Goal: Information Seeking & Learning: Learn about a topic

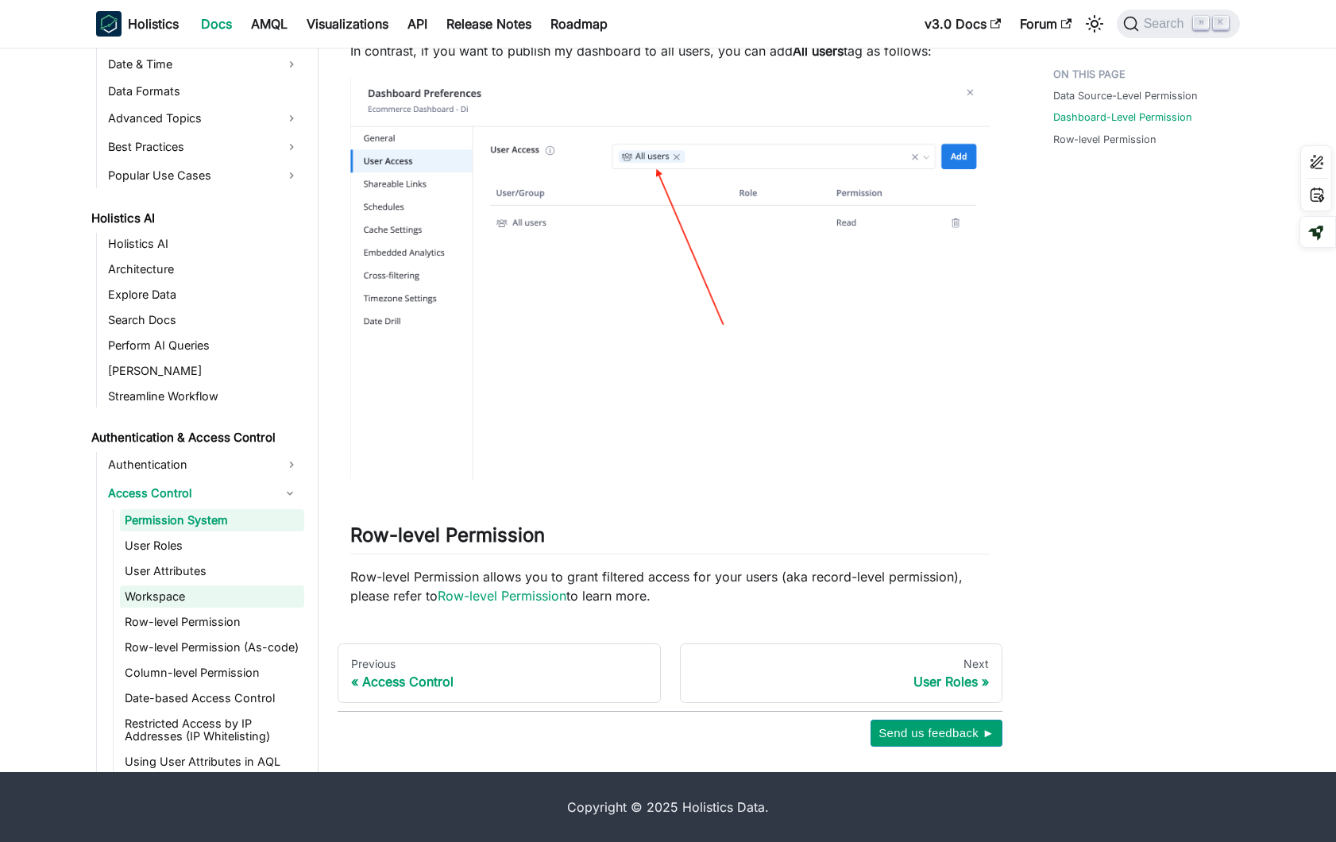
scroll to position [594, 0]
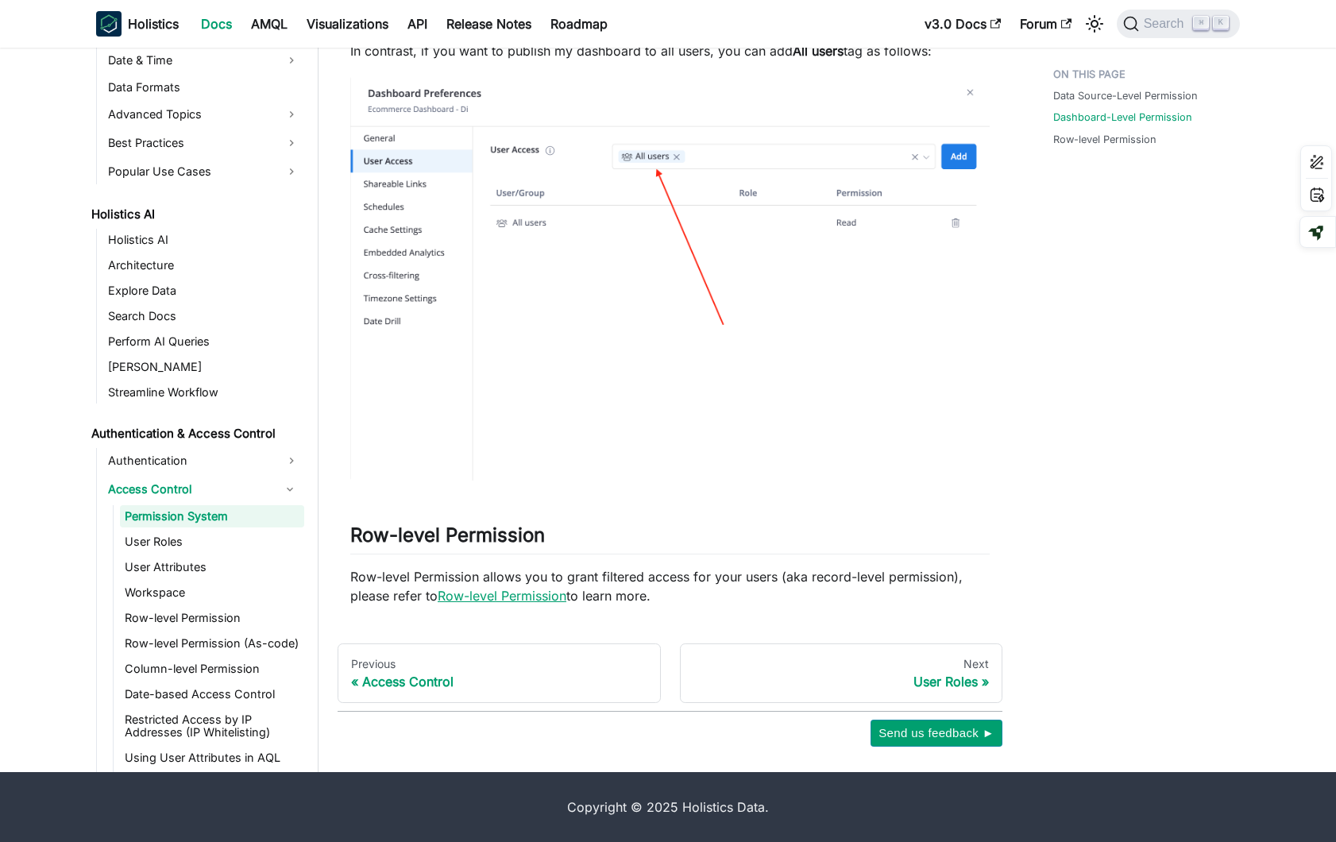
click at [502, 592] on link "Row-level Permission" at bounding box center [502, 596] width 129 height 16
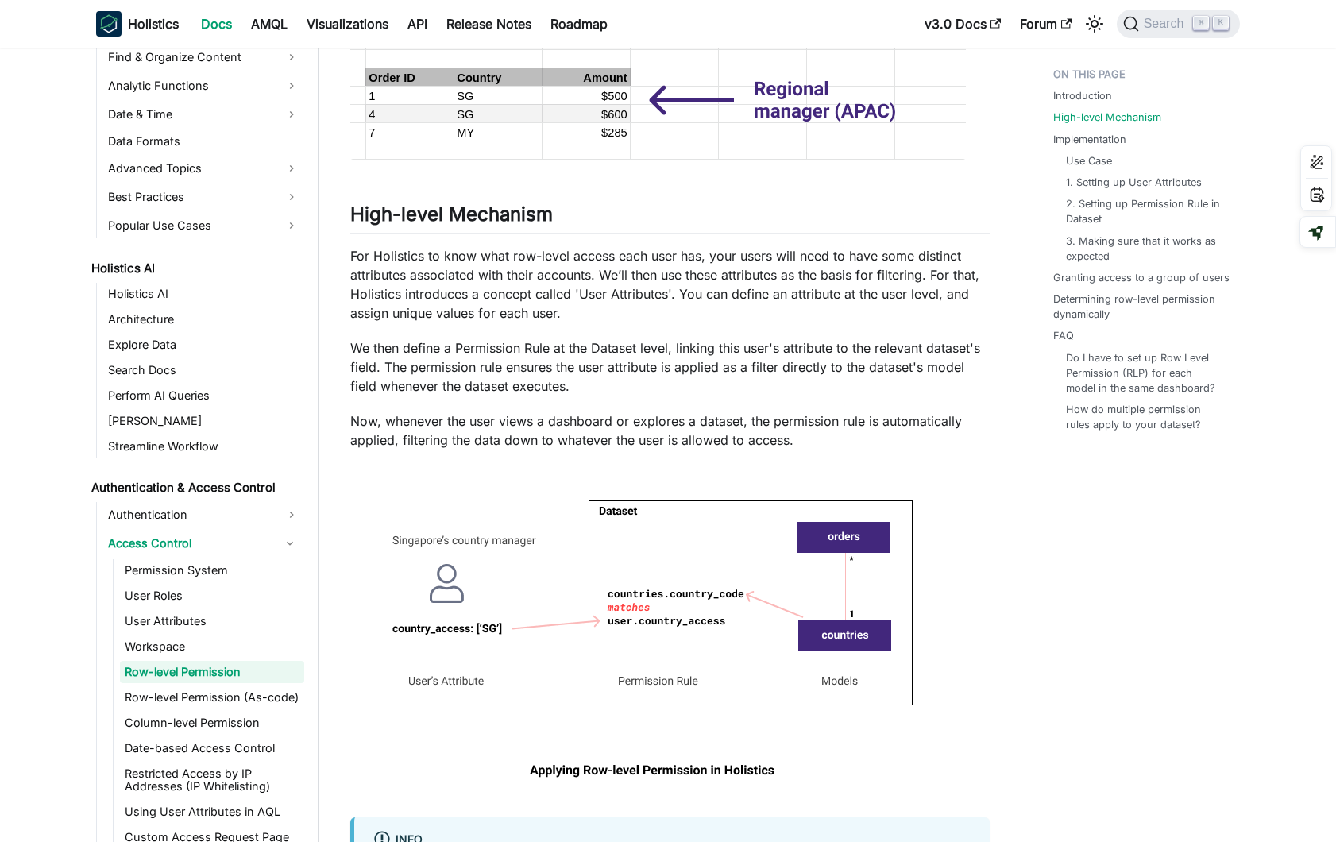
scroll to position [634, 0]
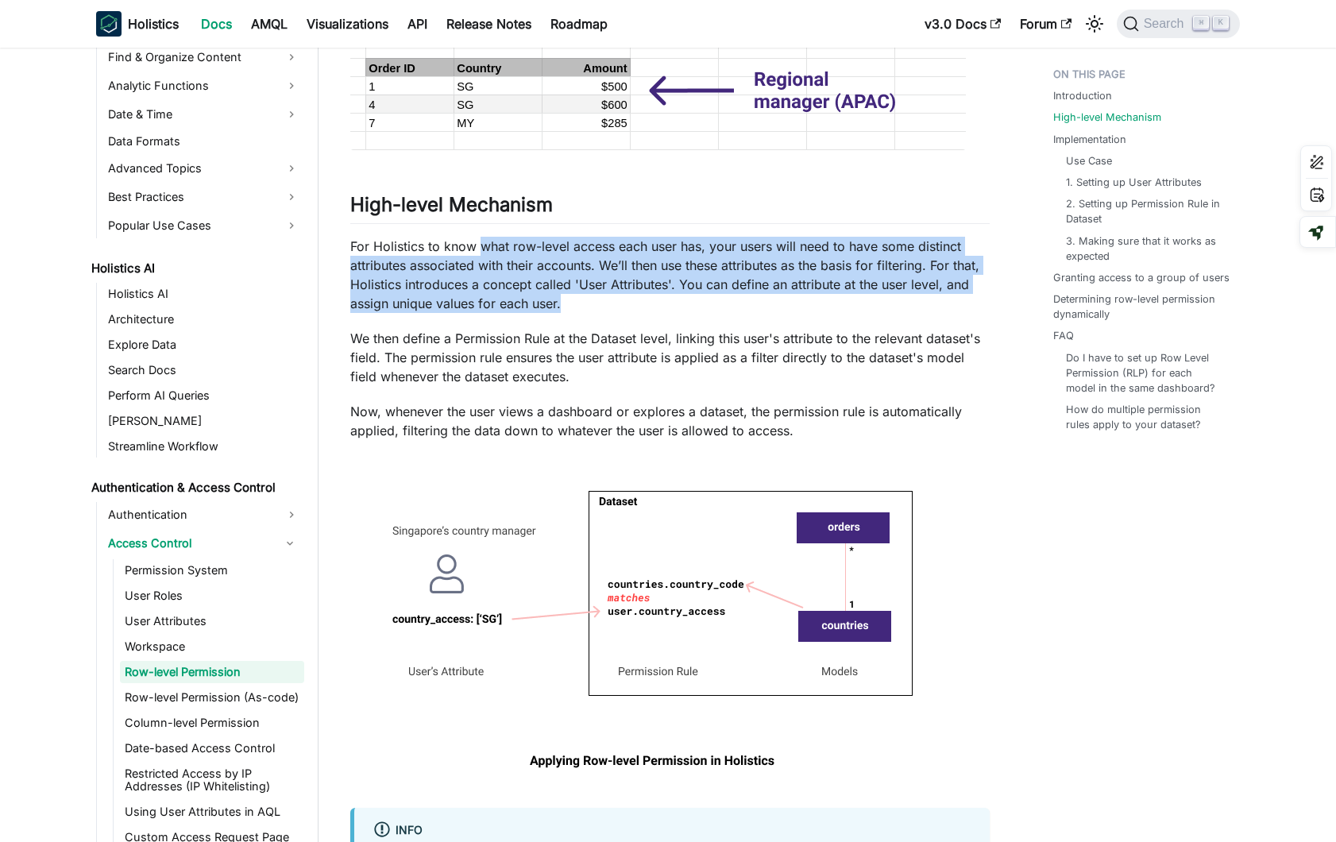
drag, startPoint x: 480, startPoint y: 246, endPoint x: 607, endPoint y: 310, distance: 142.4
click at [607, 310] on p "For Holistics to know what row-level access each user has, your users will need…" at bounding box center [669, 275] width 639 height 76
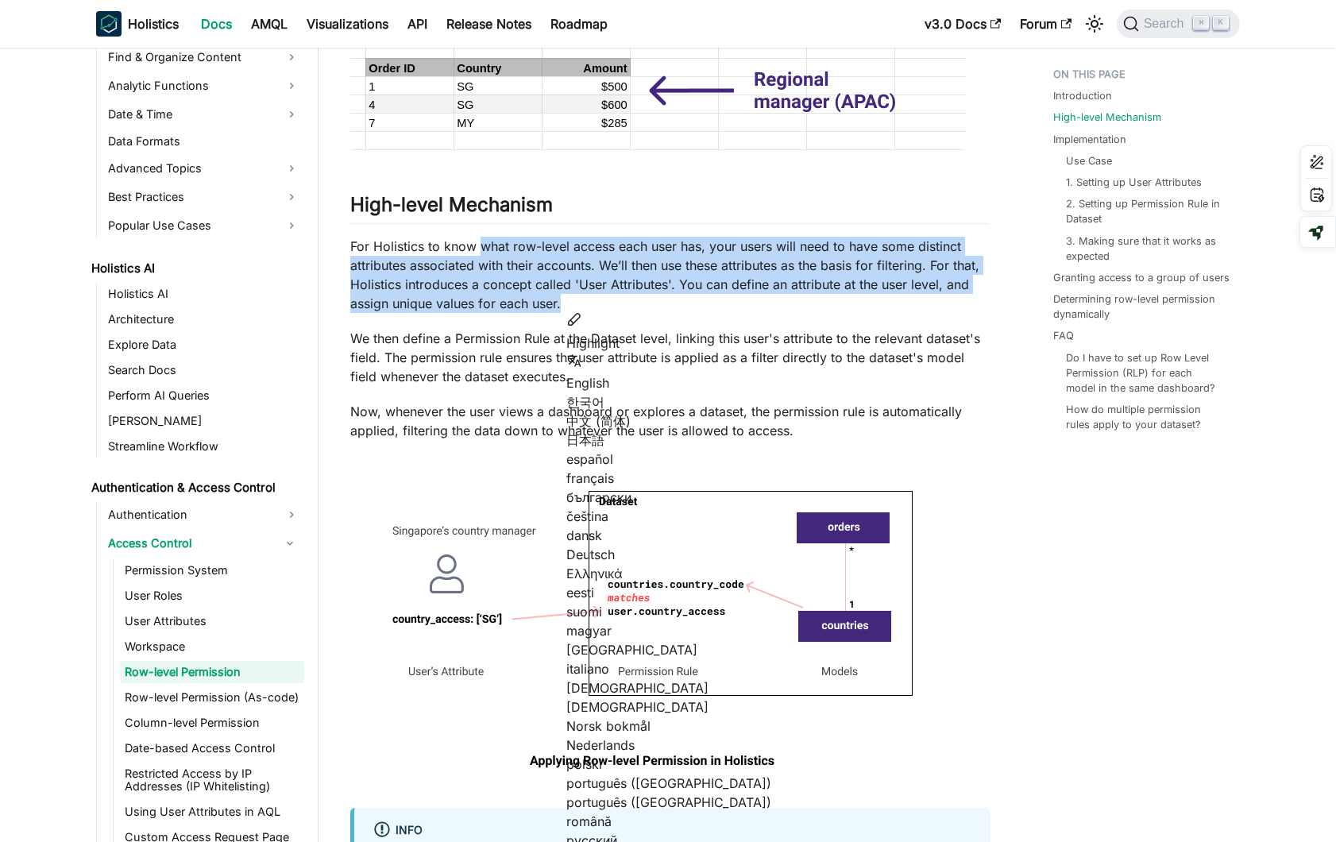
click at [580, 374] on p "We then define a Permission Rule at the Dataset level, linking this user's attr…" at bounding box center [669, 357] width 639 height 57
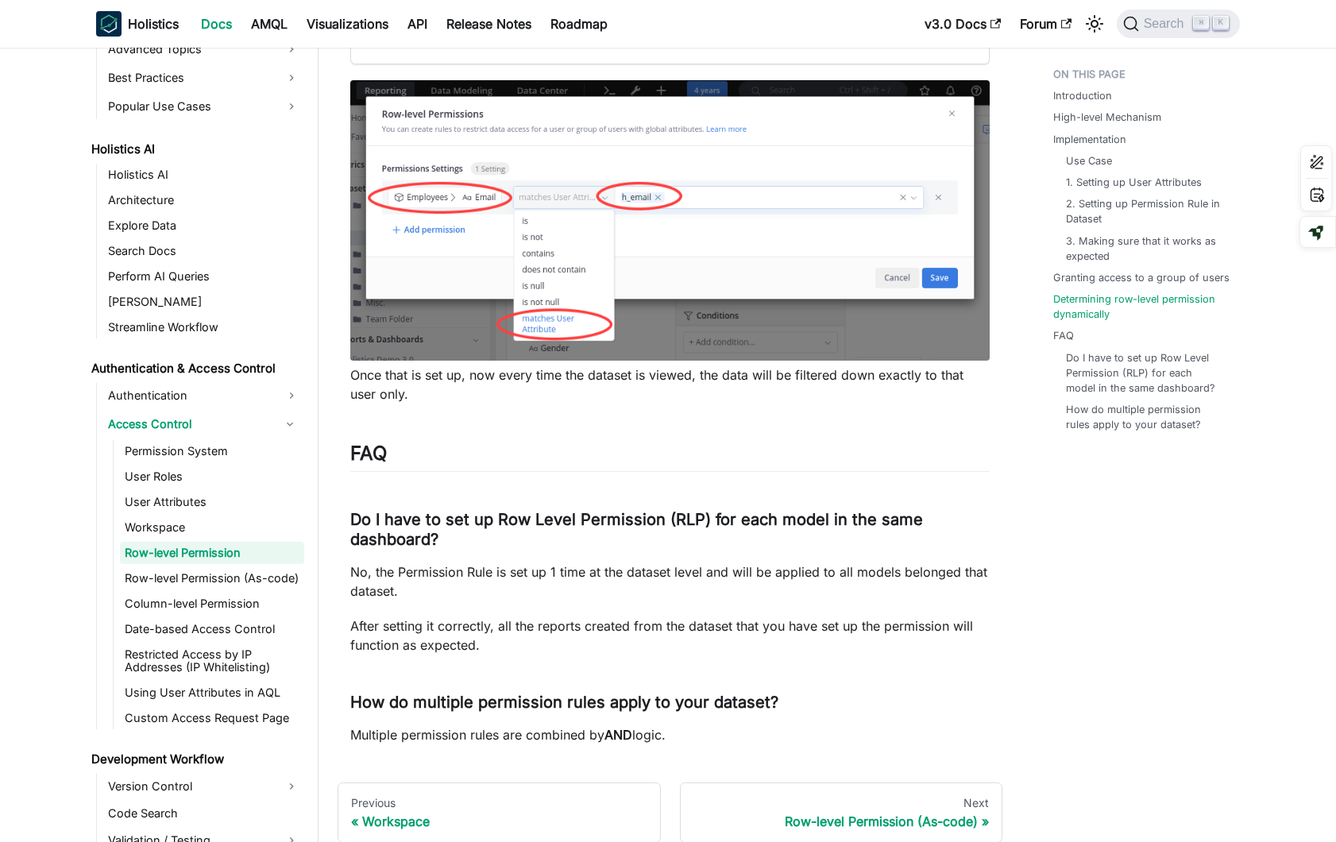
scroll to position [6592, 0]
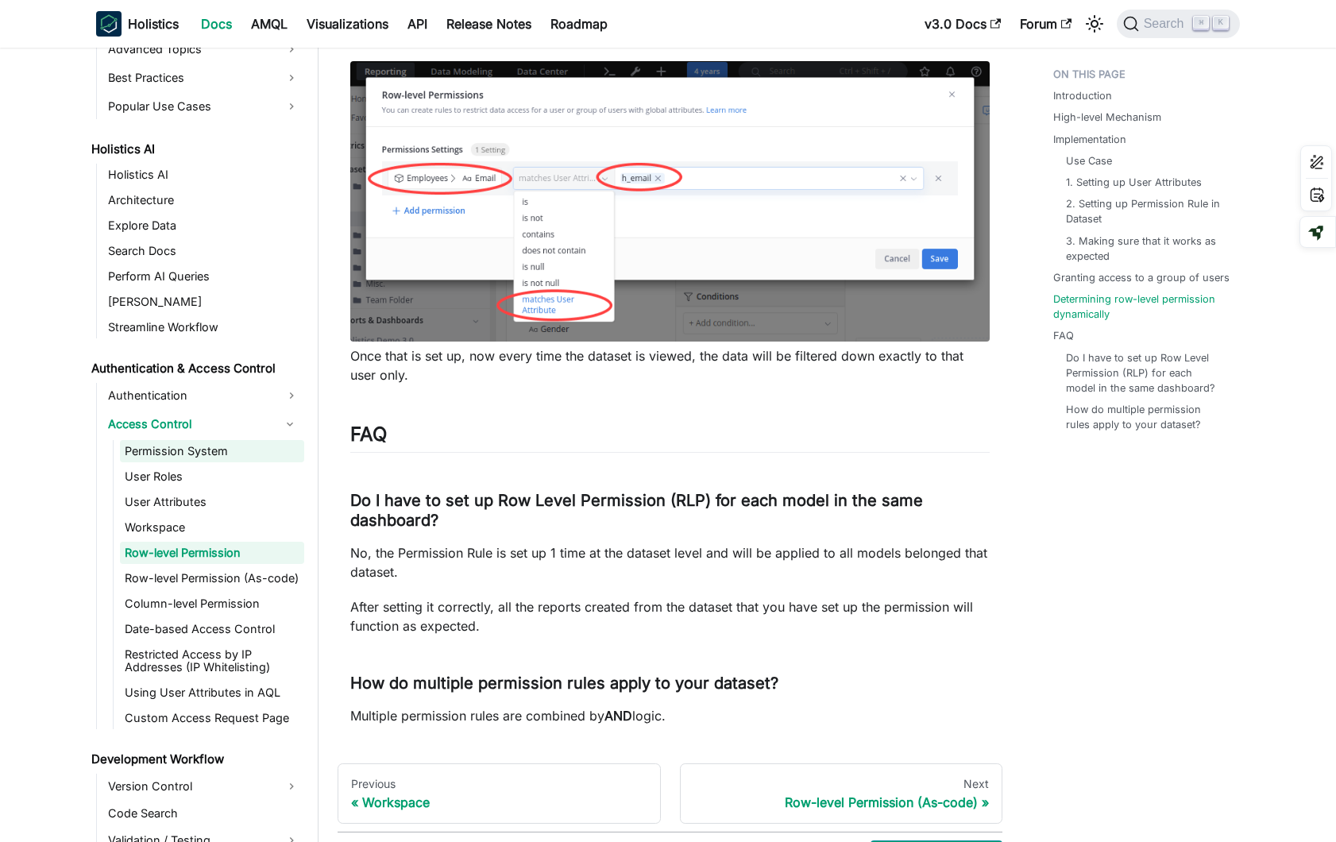
click at [239, 450] on link "Permission System" at bounding box center [212, 451] width 184 height 22
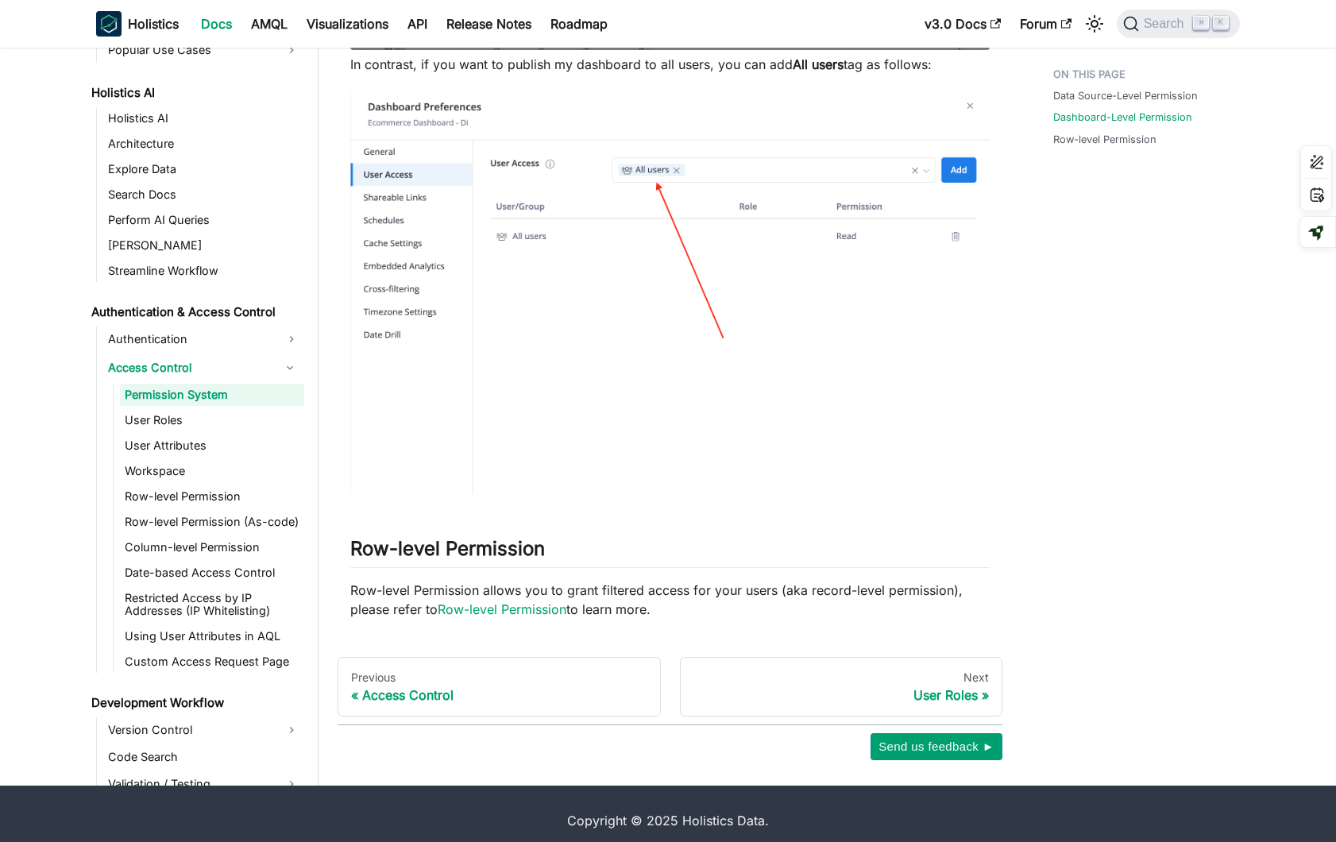
scroll to position [1020, 0]
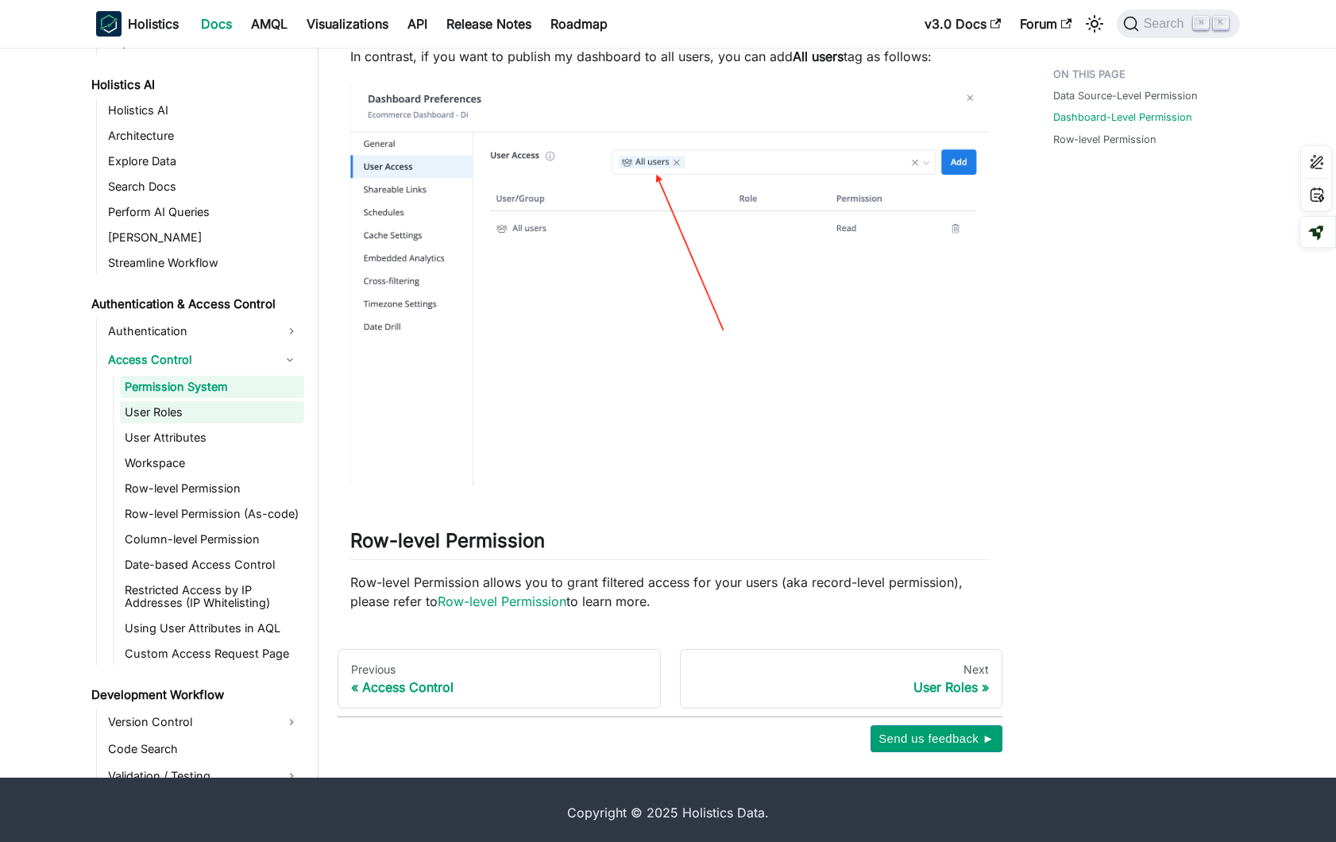
click at [261, 423] on link "User Roles" at bounding box center [212, 412] width 184 height 22
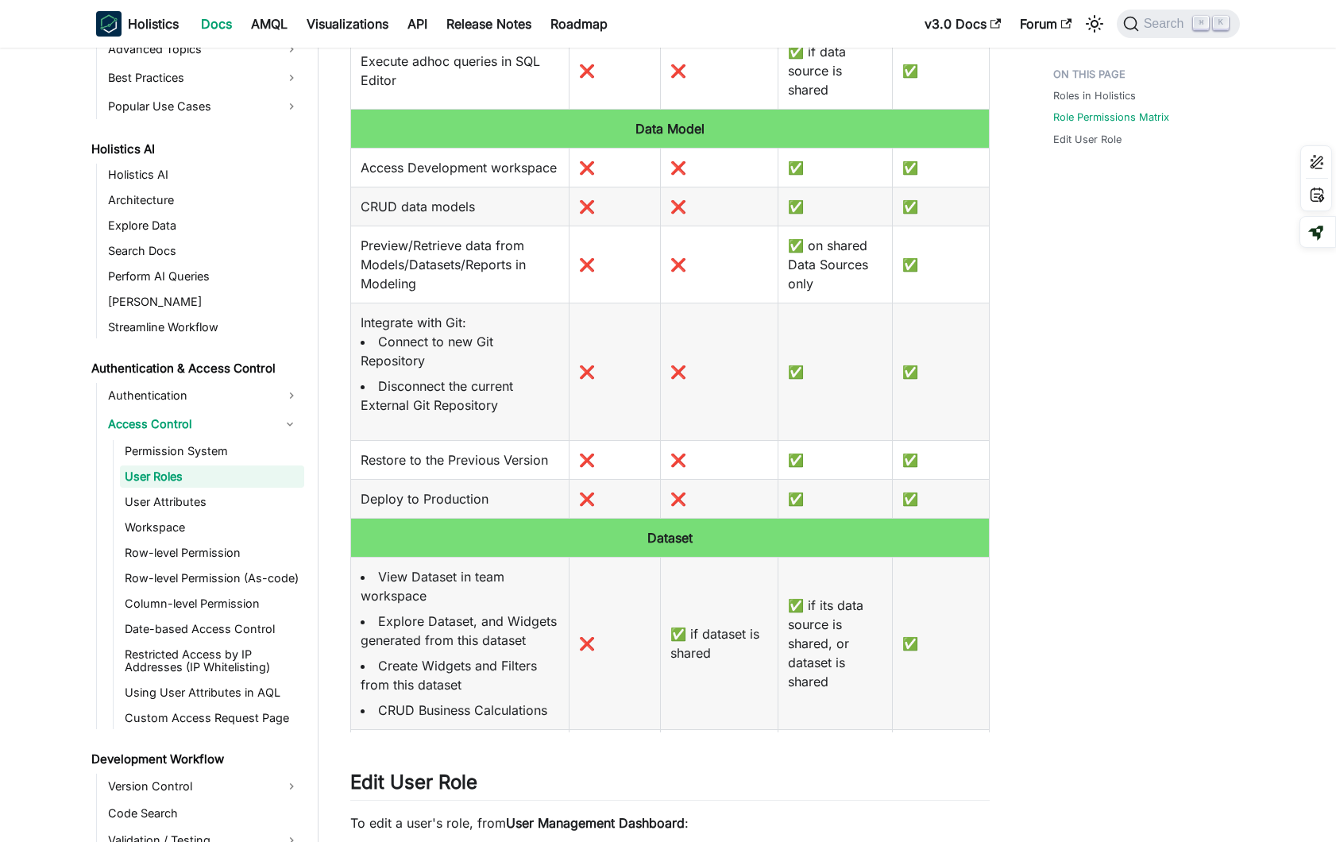
scroll to position [858, 0]
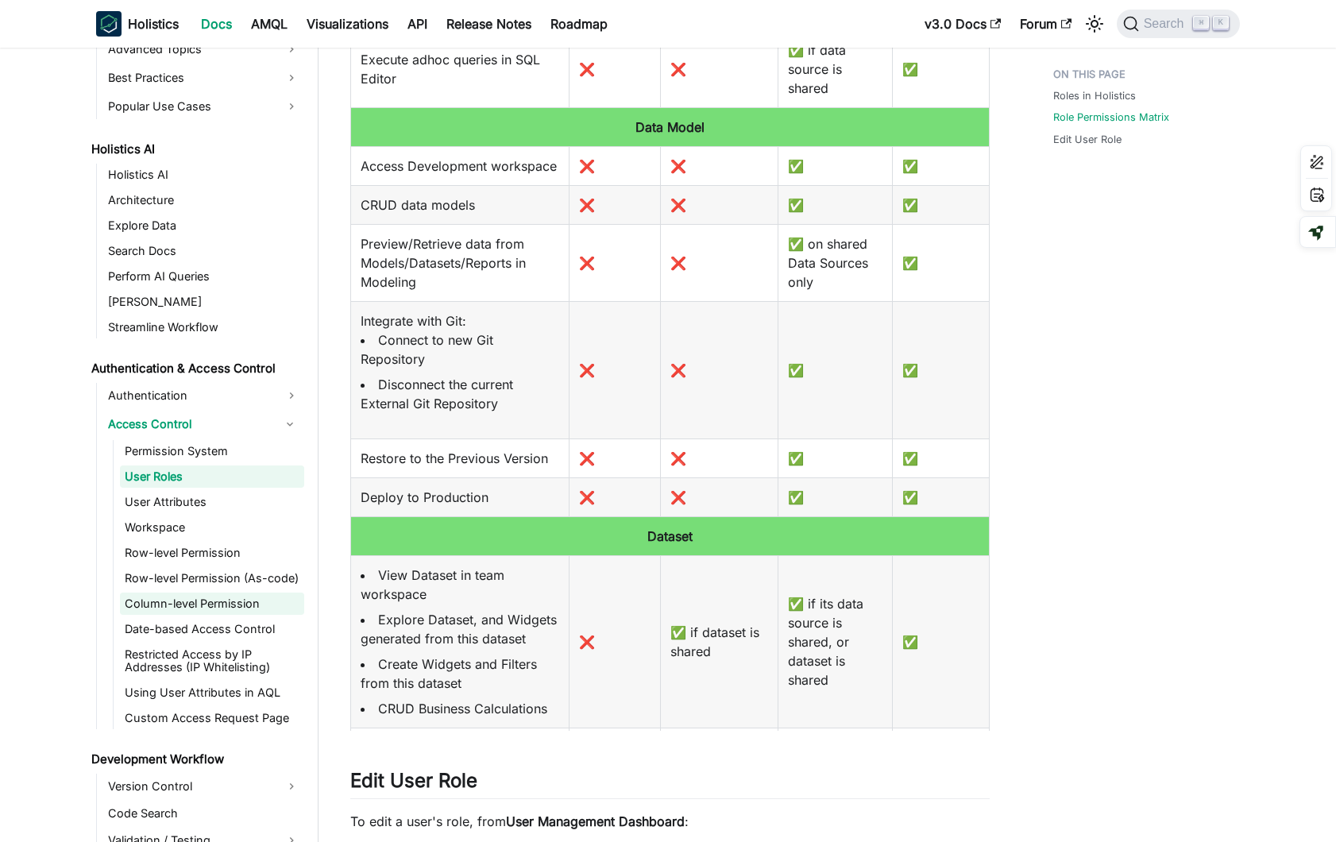
click at [272, 601] on link "Column-level Permission" at bounding box center [212, 603] width 184 height 22
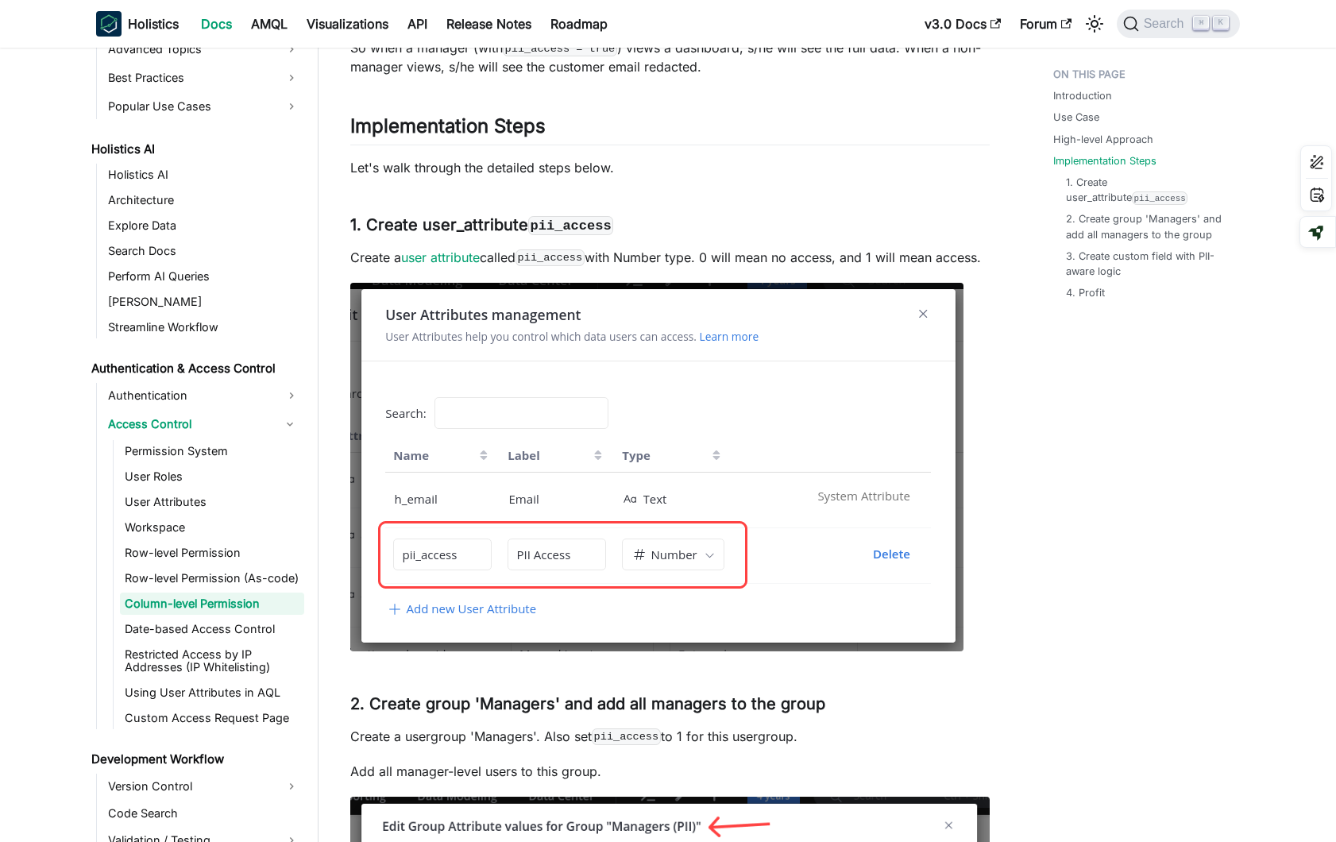
scroll to position [1299, 0]
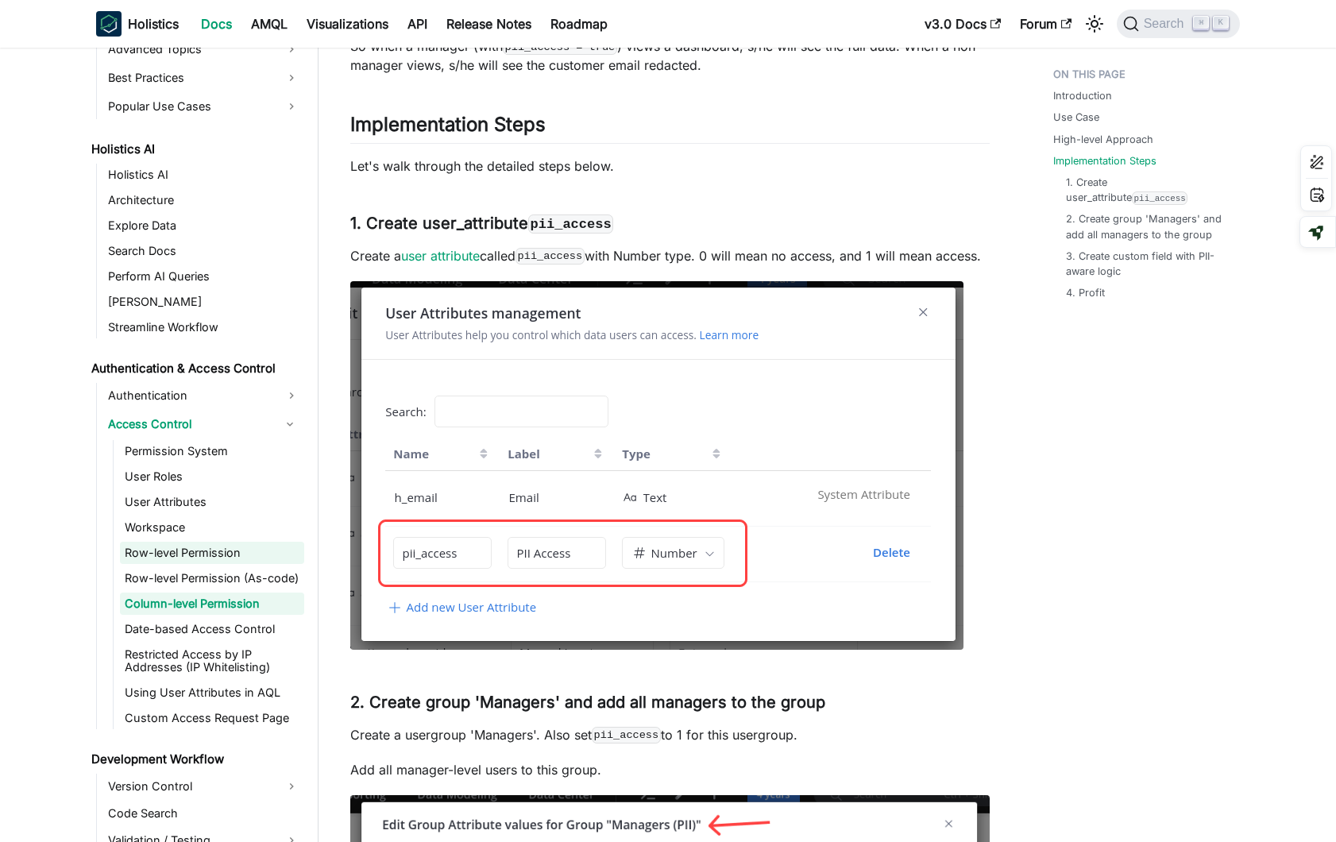
click at [193, 553] on link "Row-level Permission" at bounding box center [212, 553] width 184 height 22
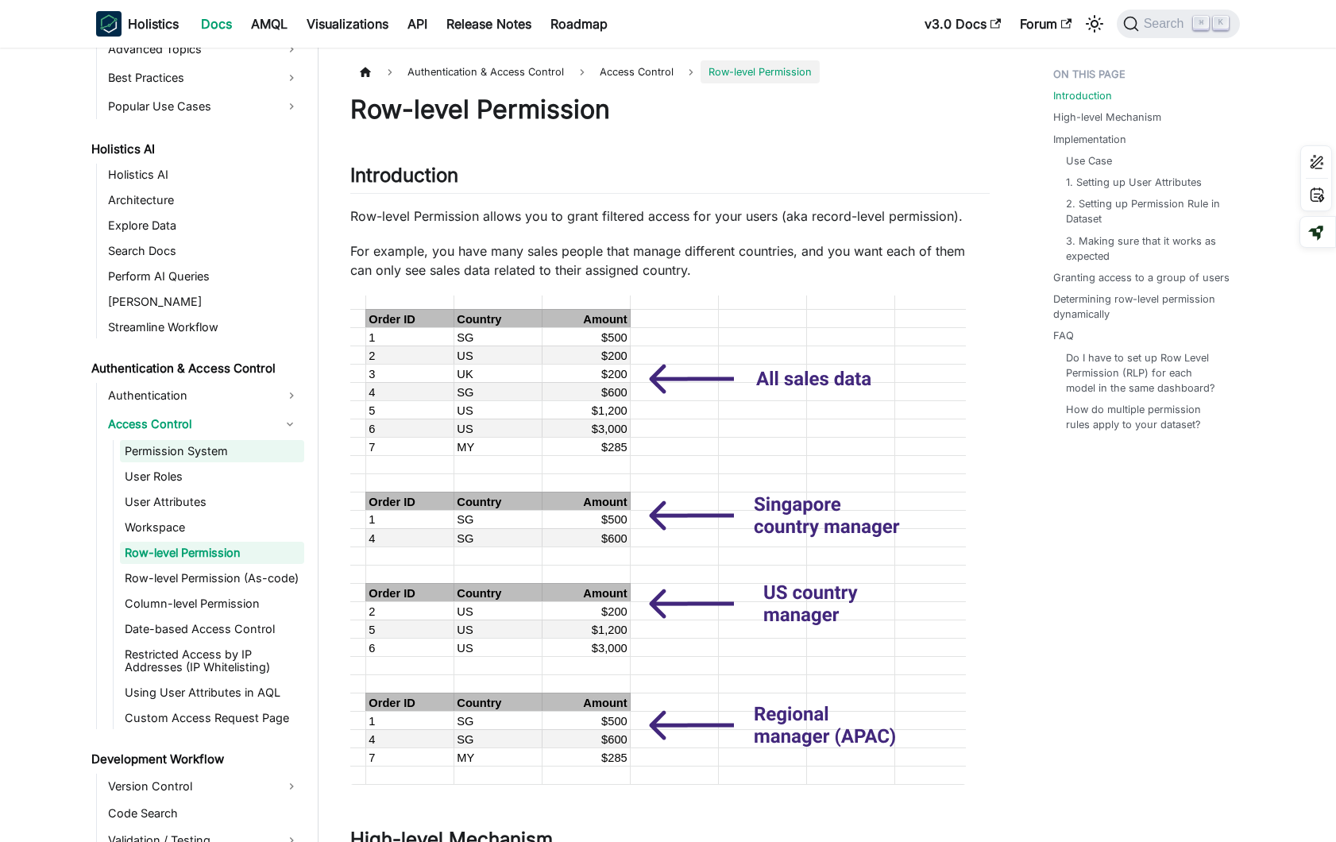
click at [269, 450] on link "Permission System" at bounding box center [212, 451] width 184 height 22
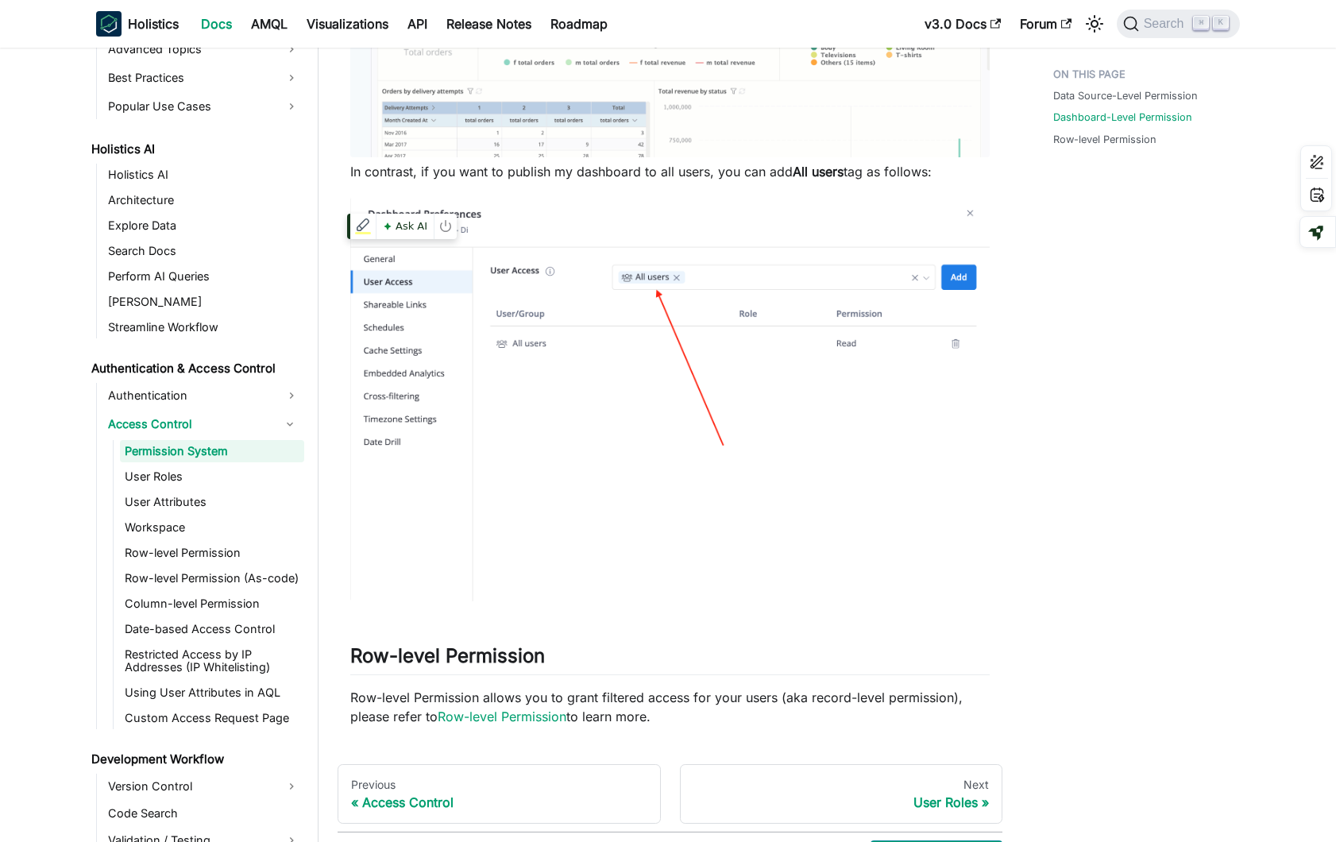
scroll to position [1046, 0]
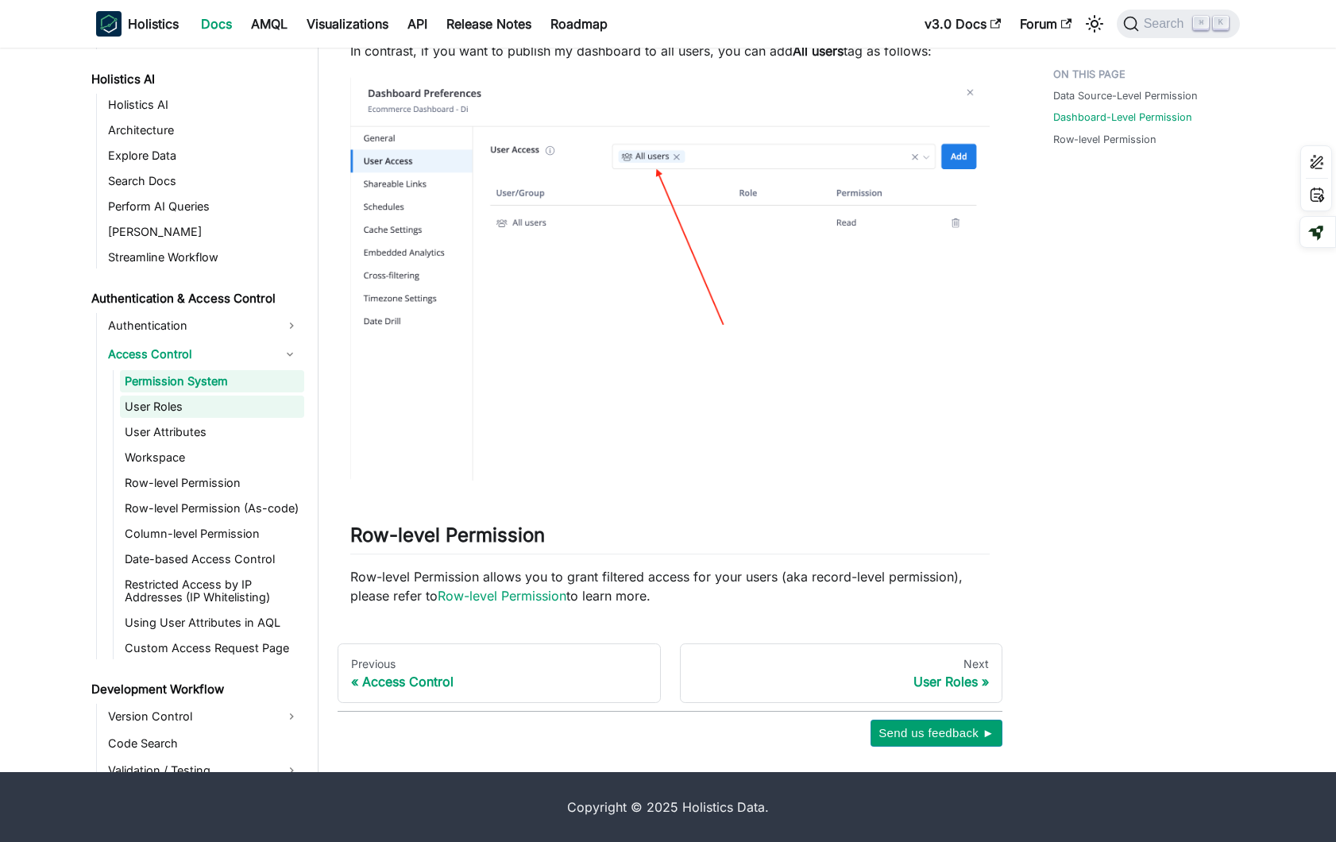
click at [205, 403] on link "User Roles" at bounding box center [212, 406] width 184 height 22
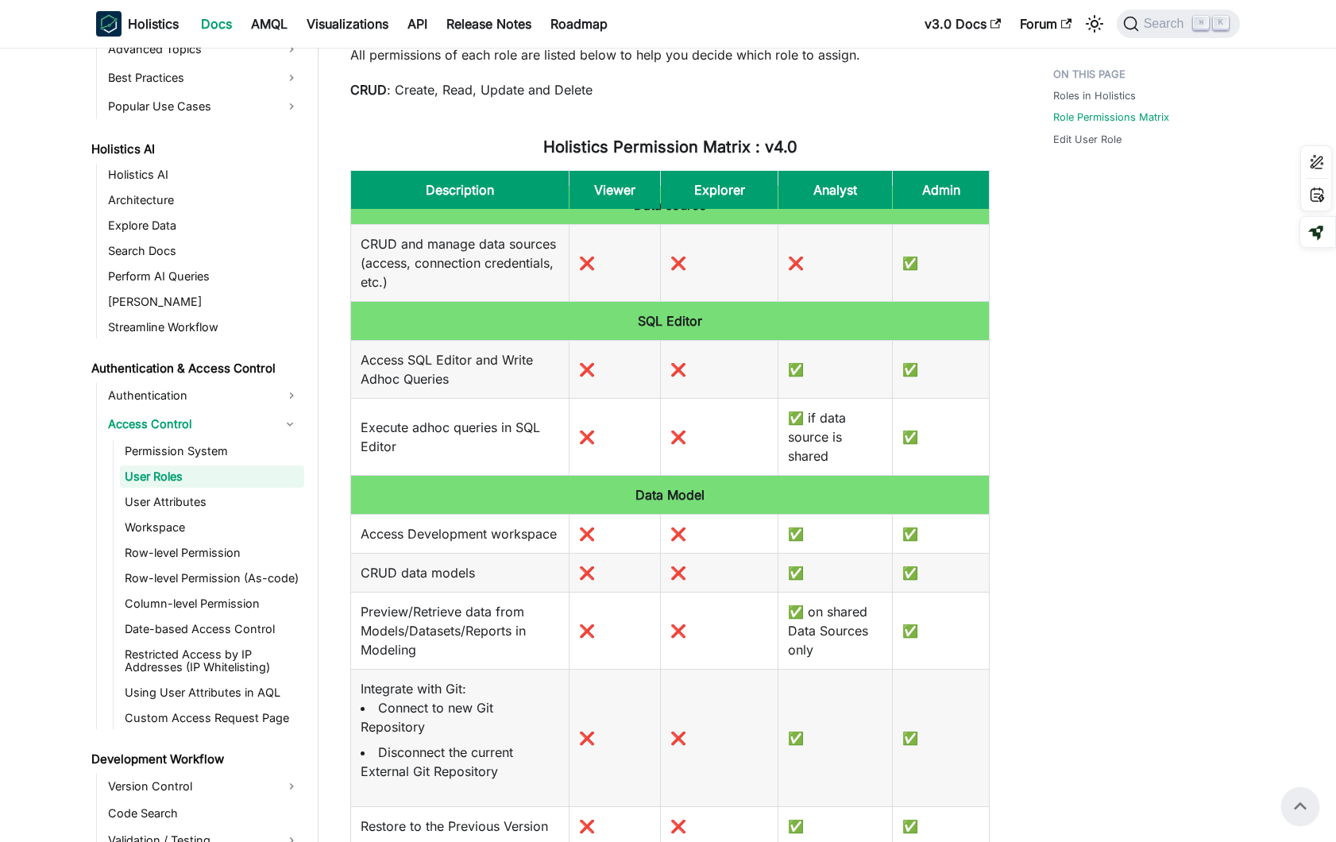
scroll to position [467, 0]
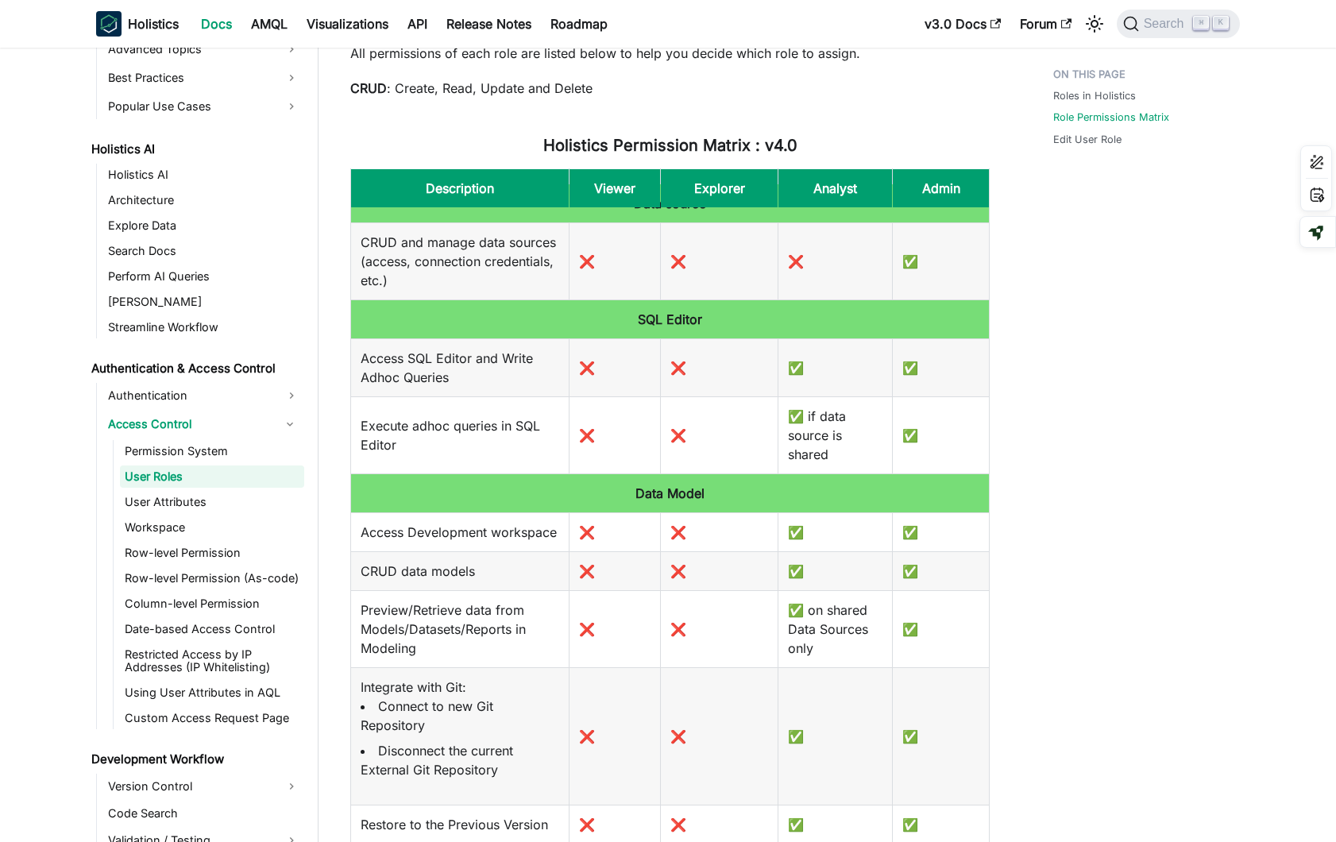
click at [1078, 683] on div "Roles in Holistics Role Permissions Matrix Edit User Role" at bounding box center [1138, 667] width 234 height 2148
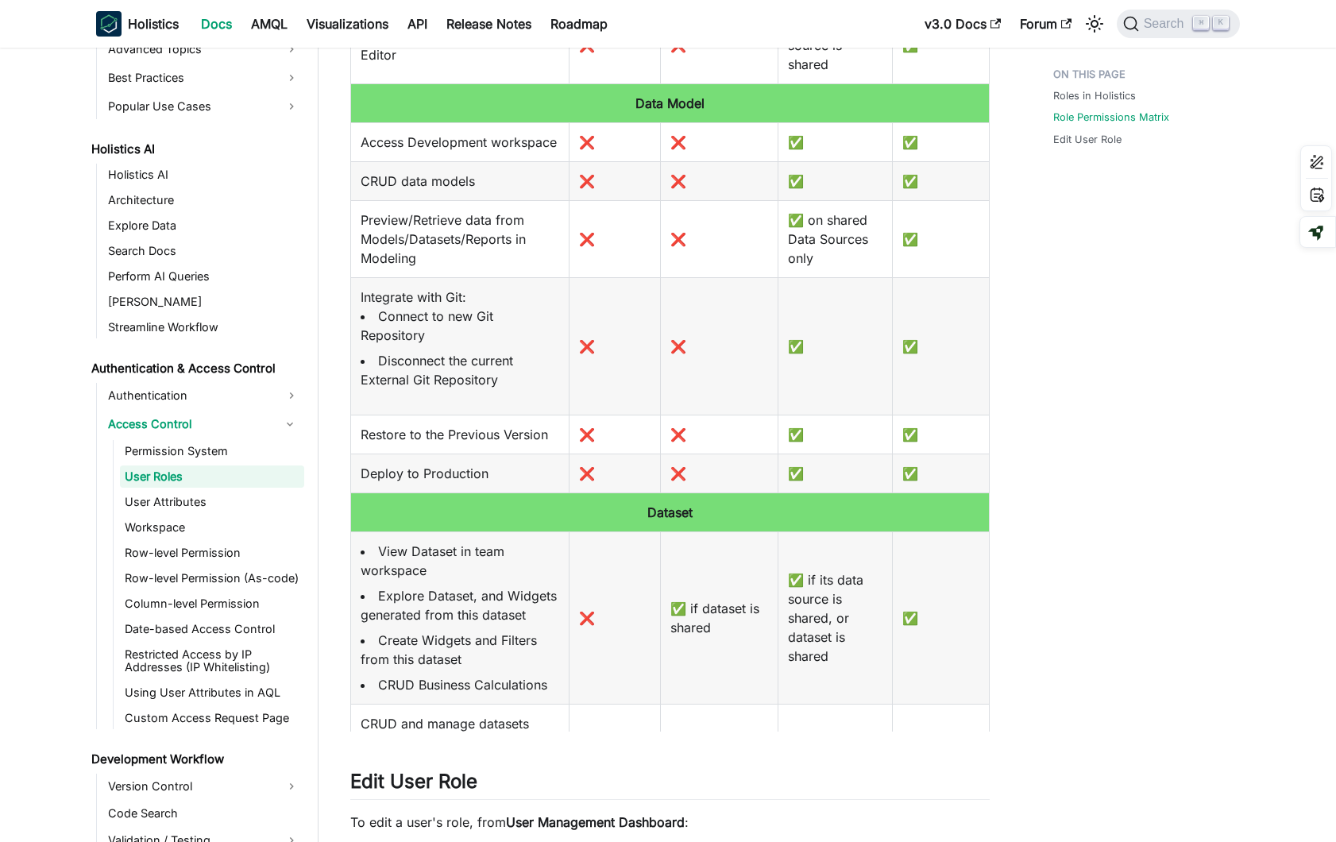
scroll to position [858, 0]
click at [1078, 683] on div "Roles in Holistics Role Permissions Matrix Edit User Role" at bounding box center [1138, 277] width 234 height 2148
